Goal: Entertainment & Leisure: Consume media (video, audio)

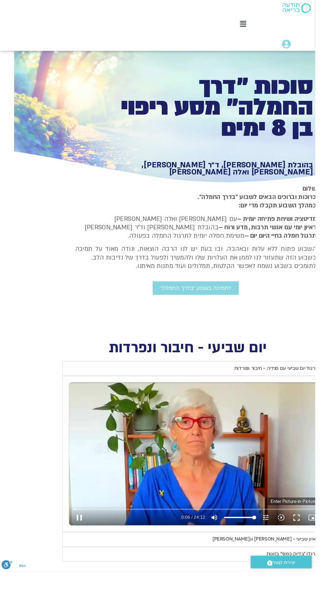
click at [319, 542] on button "picture_in_picture_alt Picture-in-Picture Off" at bounding box center [326, 540] width 16 height 16
click at [314, 540] on button "fullscreen" at bounding box center [310, 540] width 16 height 16
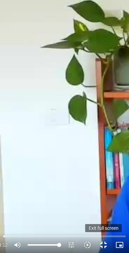
click at [109, 246] on button "fullscreen_exit" at bounding box center [103, 245] width 16 height 16
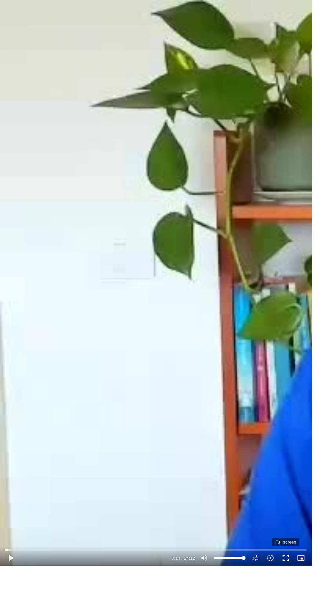
scroll to position [0, -14]
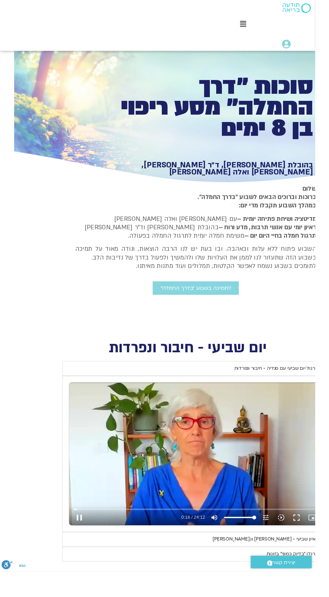
click at [310, 558] on summary "ראיון שביעי - [PERSON_NAME] וג[PERSON_NAME]" at bounding box center [204, 562] width 279 height 15
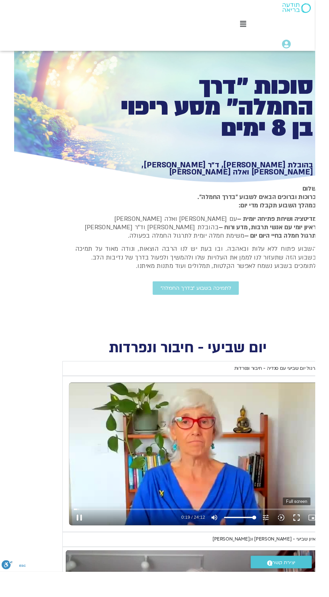
click at [309, 548] on button "fullscreen" at bounding box center [310, 540] width 16 height 16
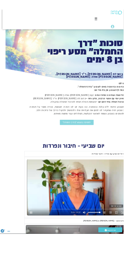
scroll to position [0, 0]
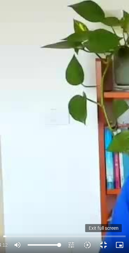
click at [112, 237] on button "fullscreen_exit" at bounding box center [103, 245] width 16 height 16
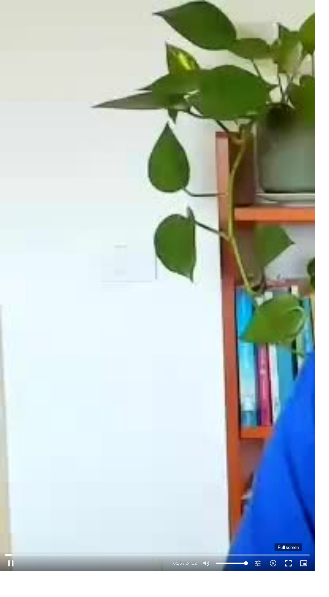
scroll to position [0, -14]
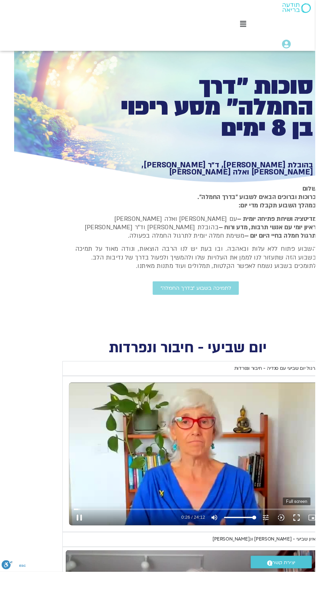
type input "27.274337"
type input "0.045702"
type input "27.417165"
type input "0.187768"
type input "27.54915"
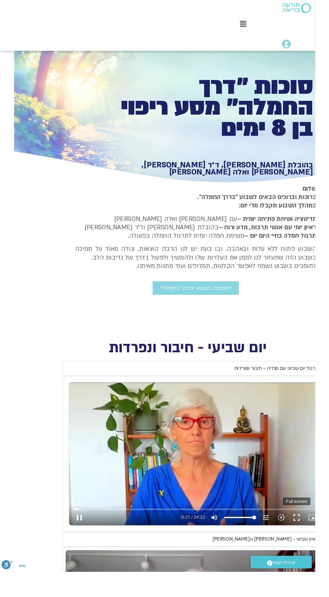
type input "0.316729"
type input "27.671047"
type input "0.434146"
type input "27.818702"
type input "0.58025"
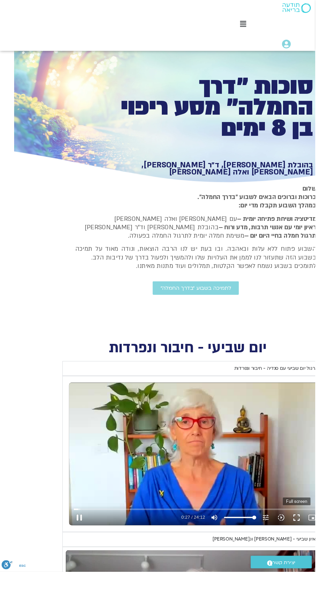
type input "27.939065"
type input "0.696892"
type input "28.077983"
type input "0.835948"
type input "28.211632"
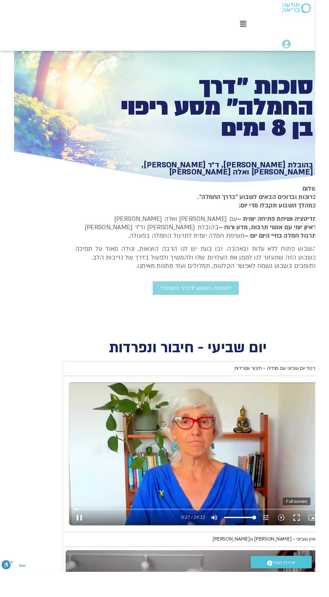
type input "0.969688"
type input "28.33221"
type input "1.090024"
type input "28.476931"
type input "1.234824"
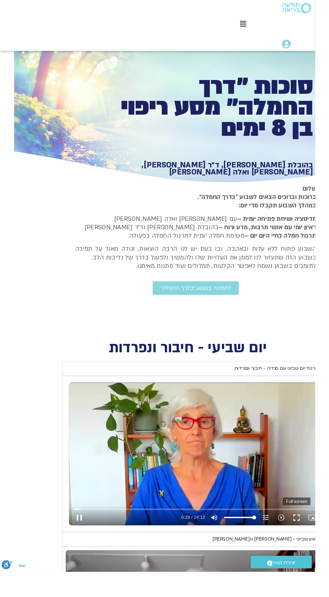
type input "28.589819"
type input "1.355464"
type input "28.727169"
type input "1.492641"
type input "28.855027"
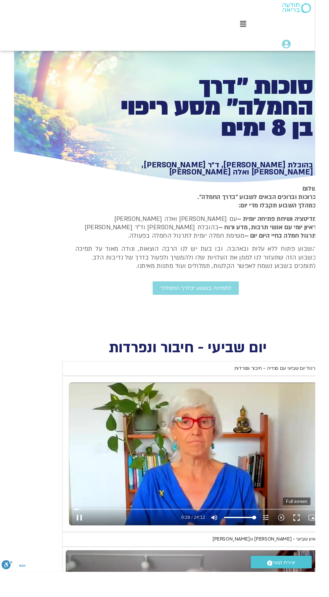
type input "1.622022"
type input "28.971984"
type input "1.730701"
type input "29.12185"
type input "1.878482"
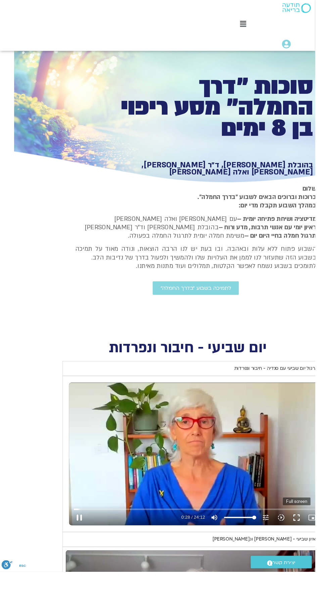
type input "29.238819"
type input "1.996893"
type input "29.367455"
type input "2.133059"
type input "29.494615"
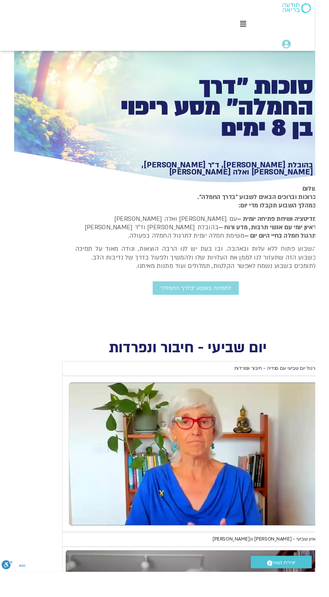
type input "5.661162"
type input "33.052856"
type input "5.814921"
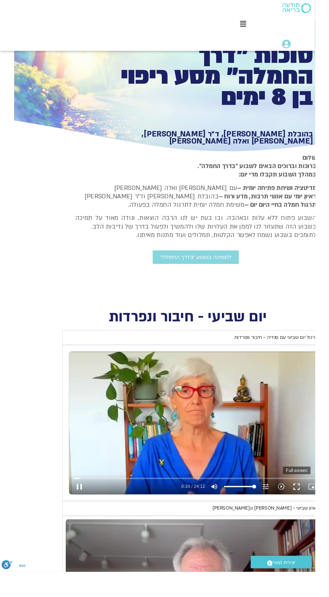
type input "33.188508"
type input "5.95033"
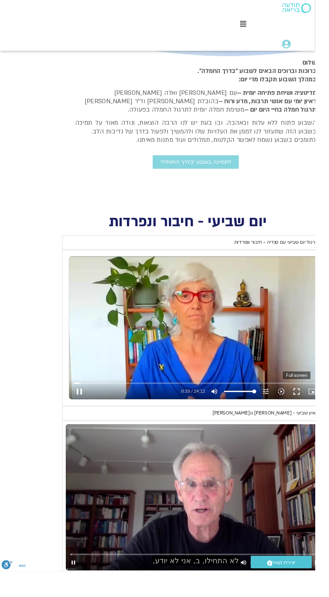
type input "33.305069"
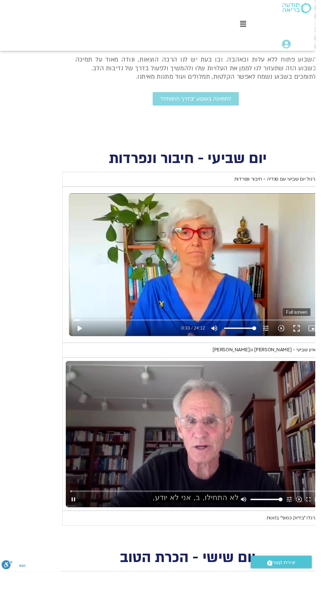
scroll to position [198, -14]
click at [99, 521] on div "Accordion. Open links with Enter or Space, close with Escape, and navigate with…" at bounding box center [166, 521] width 168 height 16
click at [83, 522] on div "Accordion. Open links with Enter or Space, close with Escape, and navigate with…" at bounding box center [166, 521] width 168 height 16
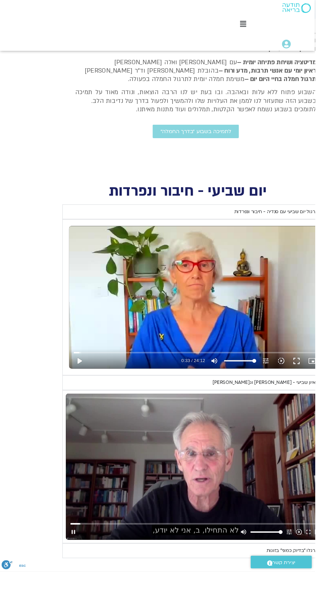
type input "92.272084"
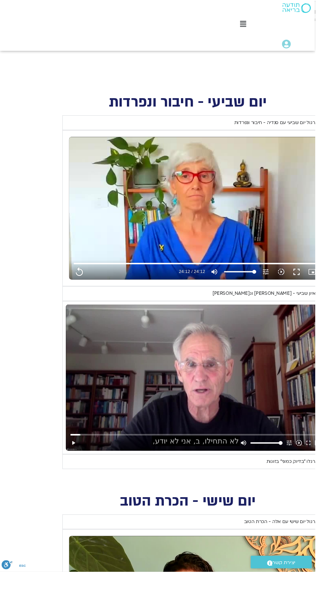
scroll to position [257, -14]
type input "1452.76"
type input "92.272123"
type input "1452.76"
type input "92.333504"
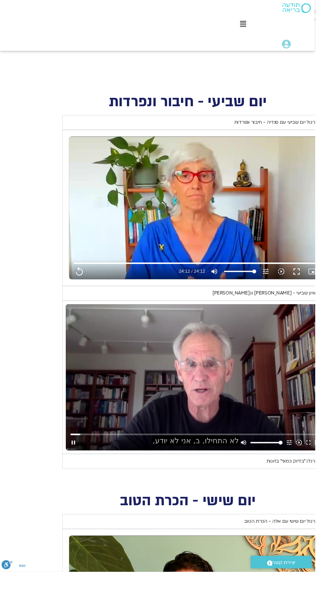
type input "1452.76"
type input "92.468185"
type input "1452.76"
type input "92.586728"
type input "1452.76"
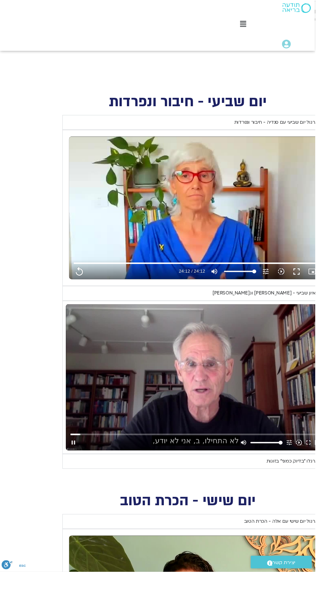
type input "92.721036"
type input "1452.76"
type input "92.847843"
type input "1452.76"
type input "92.967816"
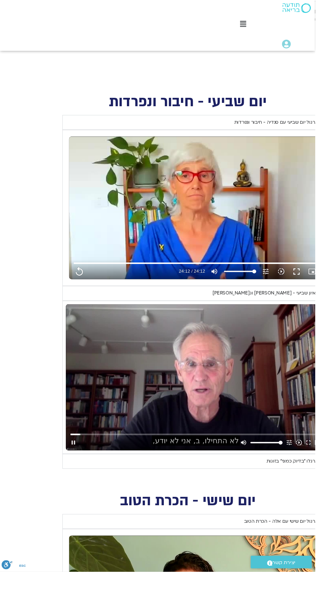
type input "1452.76"
type input "93.112557"
type input "1452.76"
type input "93.232679"
type input "1452.76"
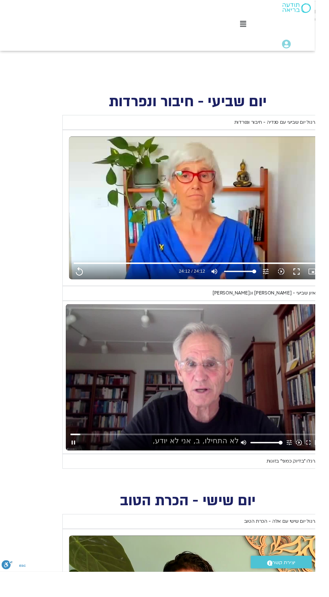
type input "93.363805"
type input "1452.76"
type input "93.497977"
type input "1452.76"
type input "93.626"
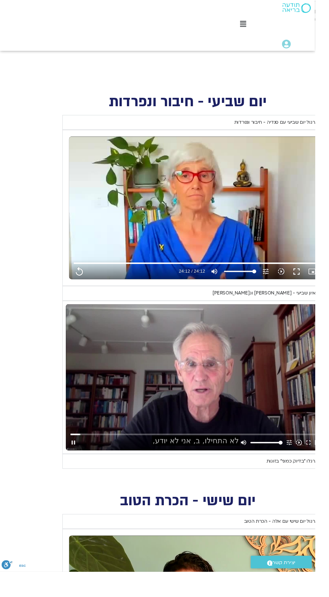
type input "1452.76"
type input "93.756408"
type input "1452.76"
type input "93.878572"
type input "1452.76"
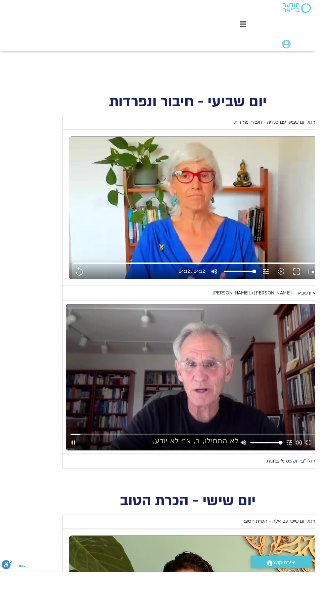
type input "94.003474"
type input "1452.76"
type input "94.128778"
type input "1452.76"
type input "94.268068"
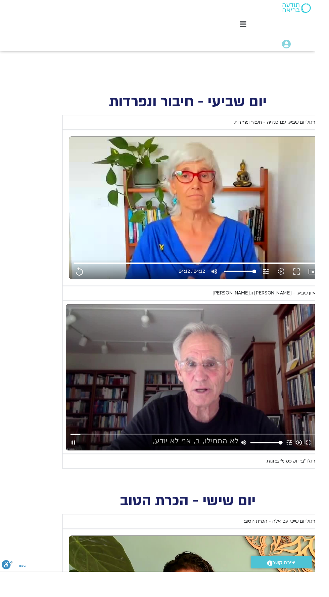
type input "1452.76"
type input "94.40967"
type input "1452.76"
type input "94.528326"
type input "1452.76"
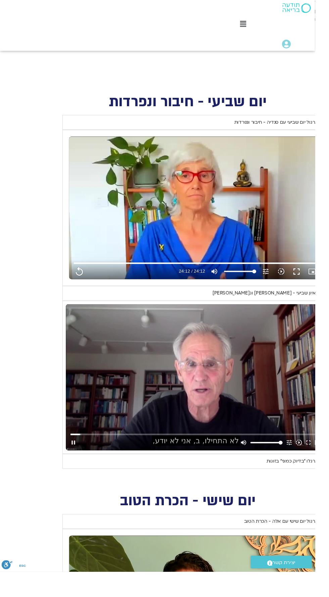
type input "94.65148"
type input "1452.76"
type input "94.772589"
type input "1452.76"
type input "94.911038"
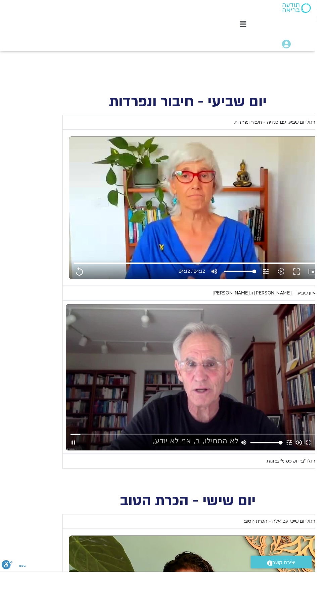
type input "1452.76"
type input "95.041144"
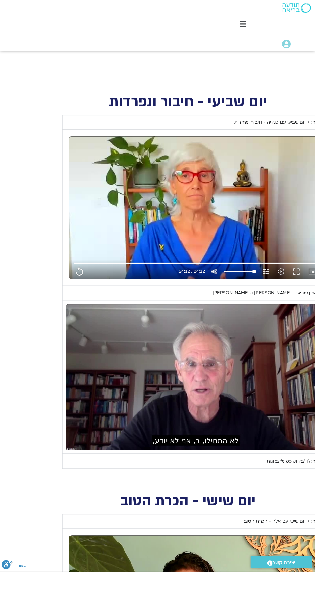
type input "1452.76"
type input "95.593352"
type input "1452.76"
type input "95.648063"
type input "1452.76"
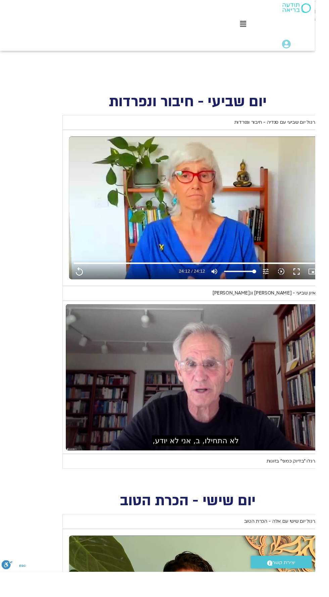
type input "95.764741"
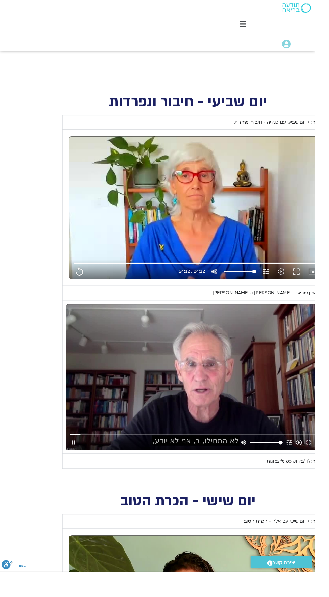
type input "1452.76"
type input "95.935176"
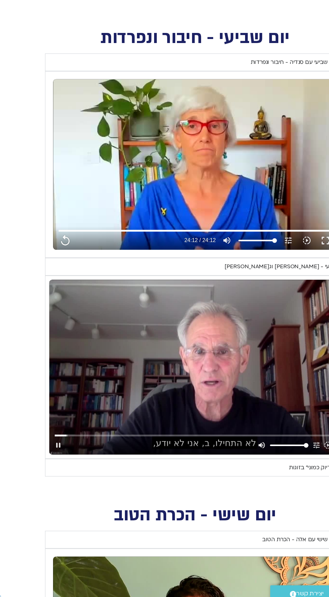
type input "1452.76"
type input "96.069769"
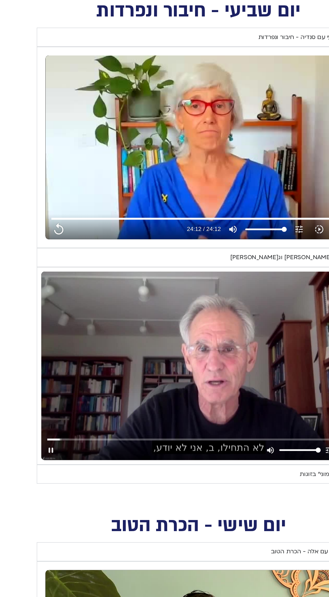
type input "1452.76"
type input "96.213637"
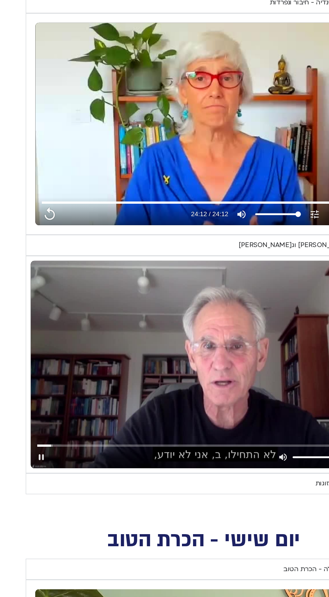
type input "1452.76"
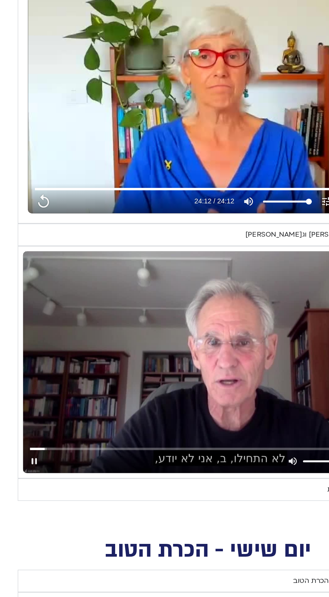
type input "96.349481"
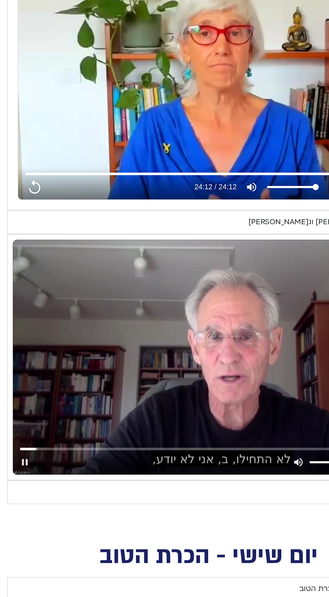
type input "1452.76"
type input "96.477095"
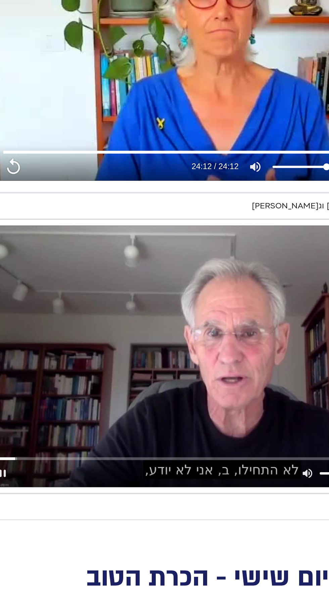
type input "1452.76"
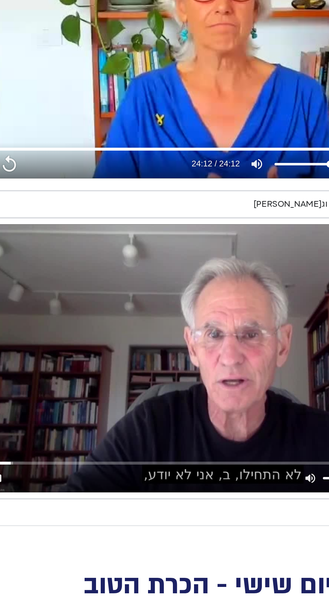
type input "96.631533"
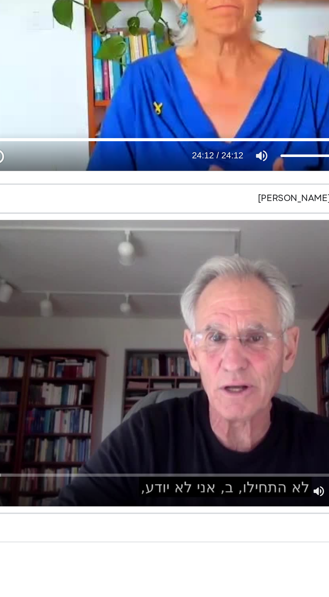
type input "1452.76"
type input "96.774806"
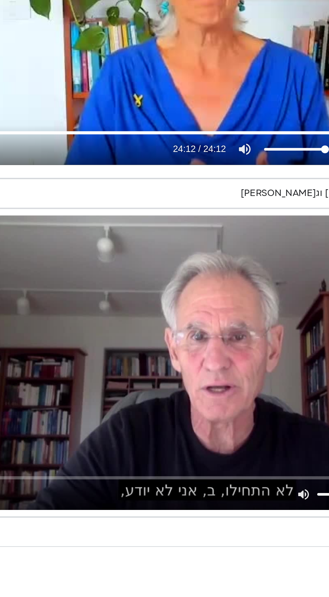
scroll to position [261, -14]
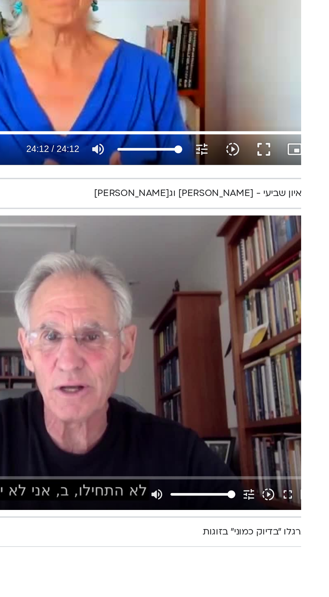
type input "1452.76"
type input "96.818007"
type input "1452.76"
type input "96.876426"
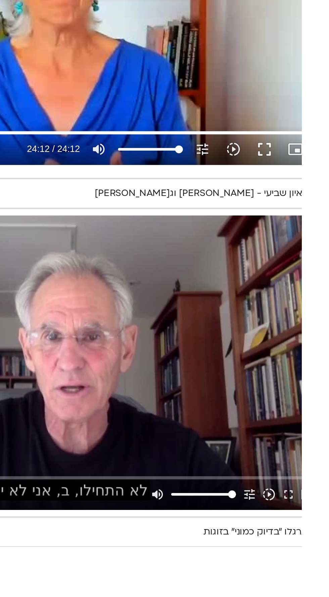
type input "1452.76"
type input "97.007775"
type input "1452.76"
type input "97.141106"
type input "1452.76"
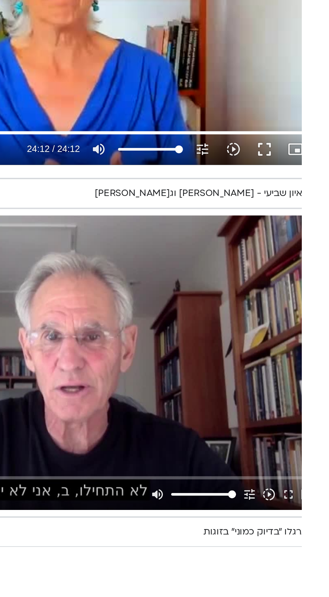
type input "97.266678"
type input "1452.76"
type input "97.400681"
type input "1452.76"
type input "97.522133"
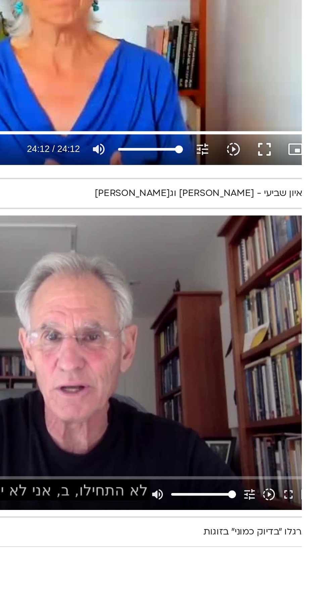
type input "1452.76"
type input "97.6486"
type input "1452.76"
type input "97.798801"
type input "1452.76"
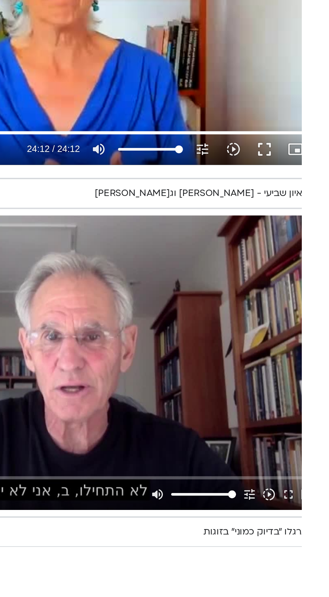
type input "97.913919"
type input "1452.76"
type input "98.044755"
type input "1452.76"
type input "98.168497"
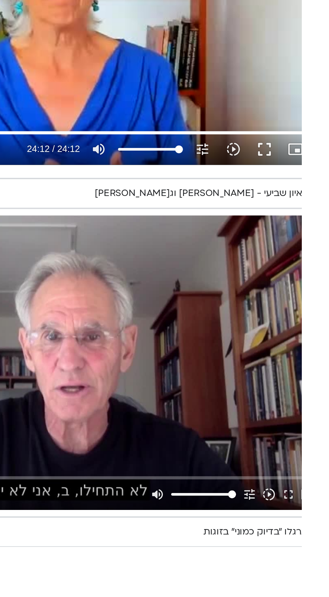
type input "1452.76"
click at [318, 459] on button "fullscreen" at bounding box center [323, 458] width 10 height 16
type input "98.471377"
type input "1452.76"
type input "98.602365"
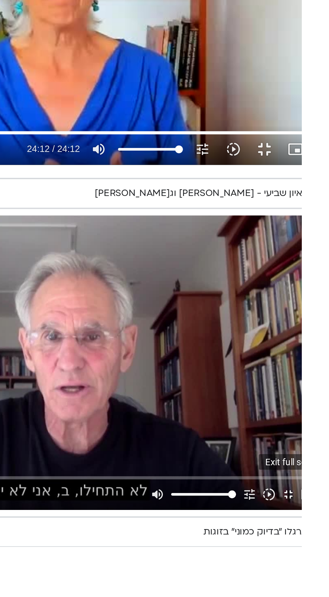
type input "1452.76"
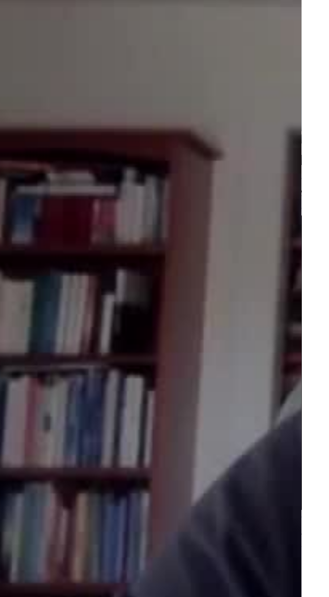
type input "99.009896"
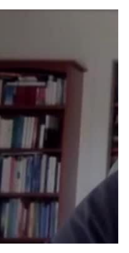
scroll to position [261, 0]
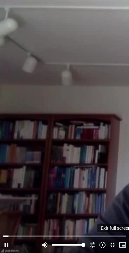
type input "1452.76"
type input "99.208049"
type input "1452.76"
type input "99.352909"
type input "1452.76"
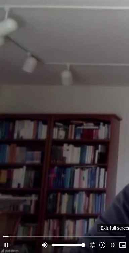
type input "99.50425"
type input "1452.76"
type input "99.636996"
type input "1452.76"
type input "99.759544"
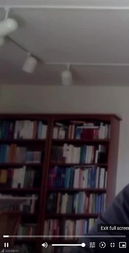
type input "1452.76"
type input "99.892305"
type input "1452.76"
type input "100.040198"
type input "1452.76"
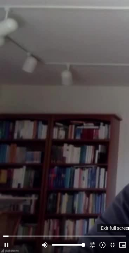
type input "100.156514"
type input "1452.76"
type input "100.28227"
type input "1452.76"
type input "100.409054"
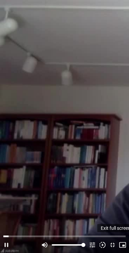
type input "1452.76"
type input "100.556333"
type input "1452.76"
type input "100.688178"
type input "1452.76"
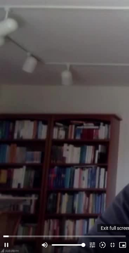
type input "100.869456"
type input "1452.76"
type input "100.926958"
type input "1452.76"
type input "101.04783"
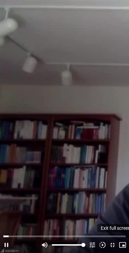
type input "1452.76"
type input "101.202647"
type input "1452.76"
type input "101.324245"
type input "1452.76"
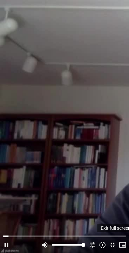
type input "101.464516"
type input "1452.76"
type input "101.598377"
type input "1452.76"
type input "101.720289"
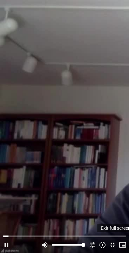
type input "1452.76"
type input "101.837777"
type input "1452.76"
type input "101.971196"
type input "1452.76"
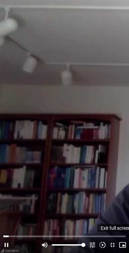
type input "102.121627"
type input "1452.76"
type input "102.25056"
type input "1452.76"
type input "102.386999"
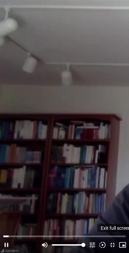
type input "1452.76"
type input "102.58083"
type input "1452.76"
type input "102.627406"
type input "1452.76"
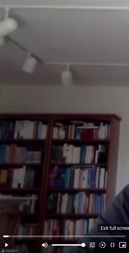
type input "102.727083"
type input "1452.76"
type input "102.85369"
type input "1452.76"
type input "102.988672"
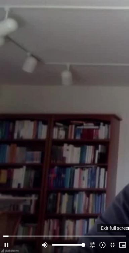
type input "1452.76"
type input "103.117344"
click at [124, 247] on icon "picture_in_picture_alt" at bounding box center [122, 244] width 7 height 7
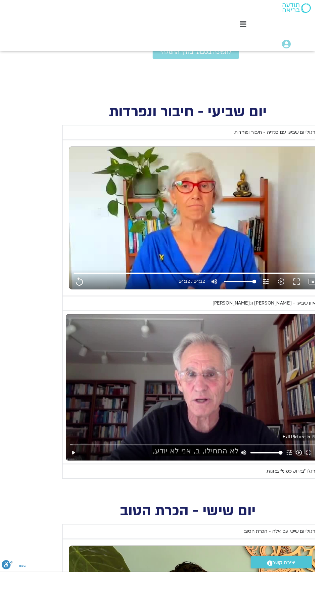
scroll to position [246, -14]
